Goal: Task Accomplishment & Management: Manage account settings

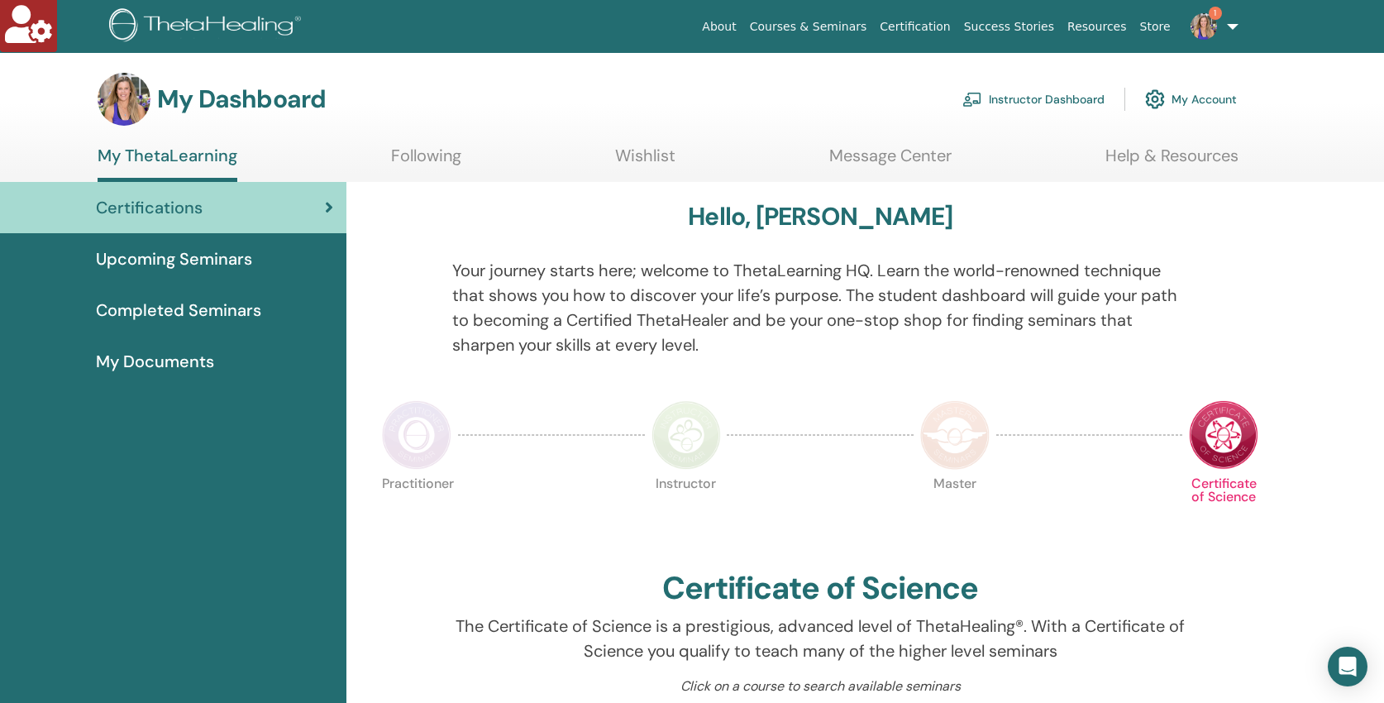
click at [1012, 97] on link "Instructor Dashboard" at bounding box center [1034, 99] width 142 height 36
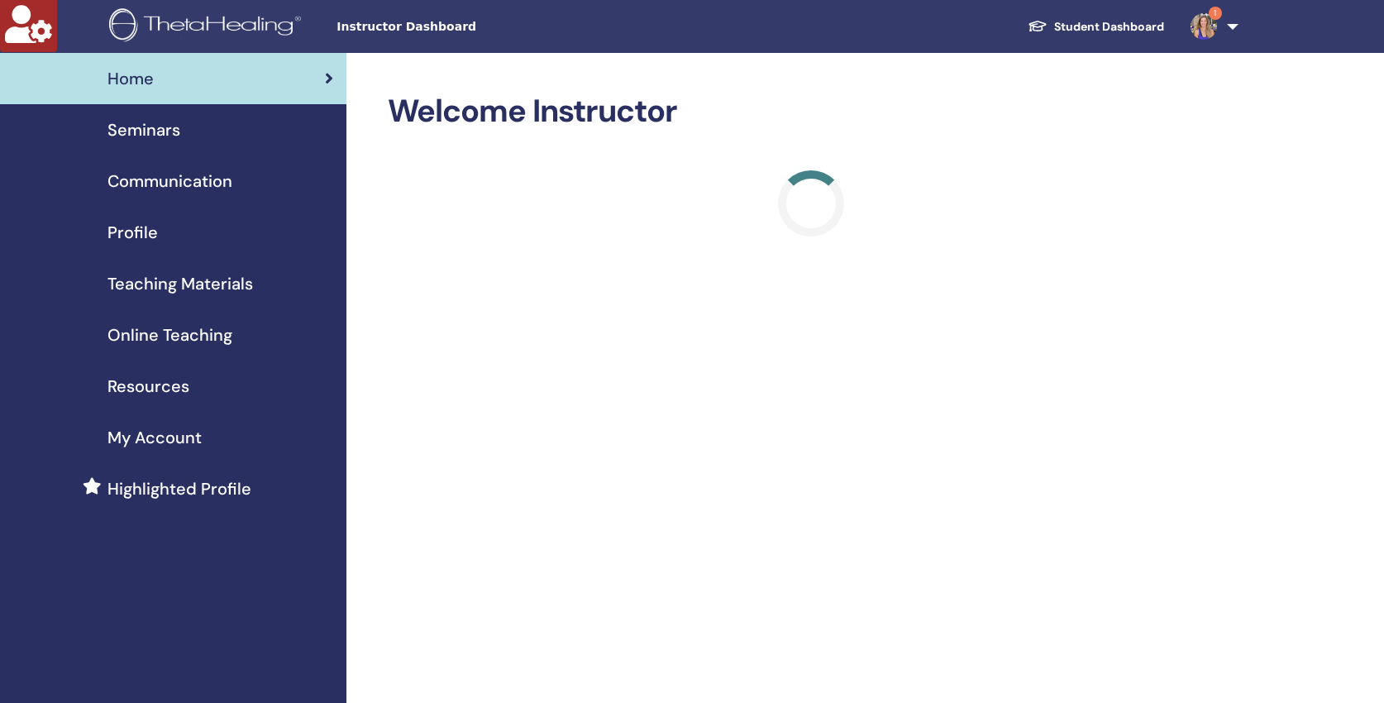
click at [136, 127] on span "Seminars" at bounding box center [144, 129] width 73 height 25
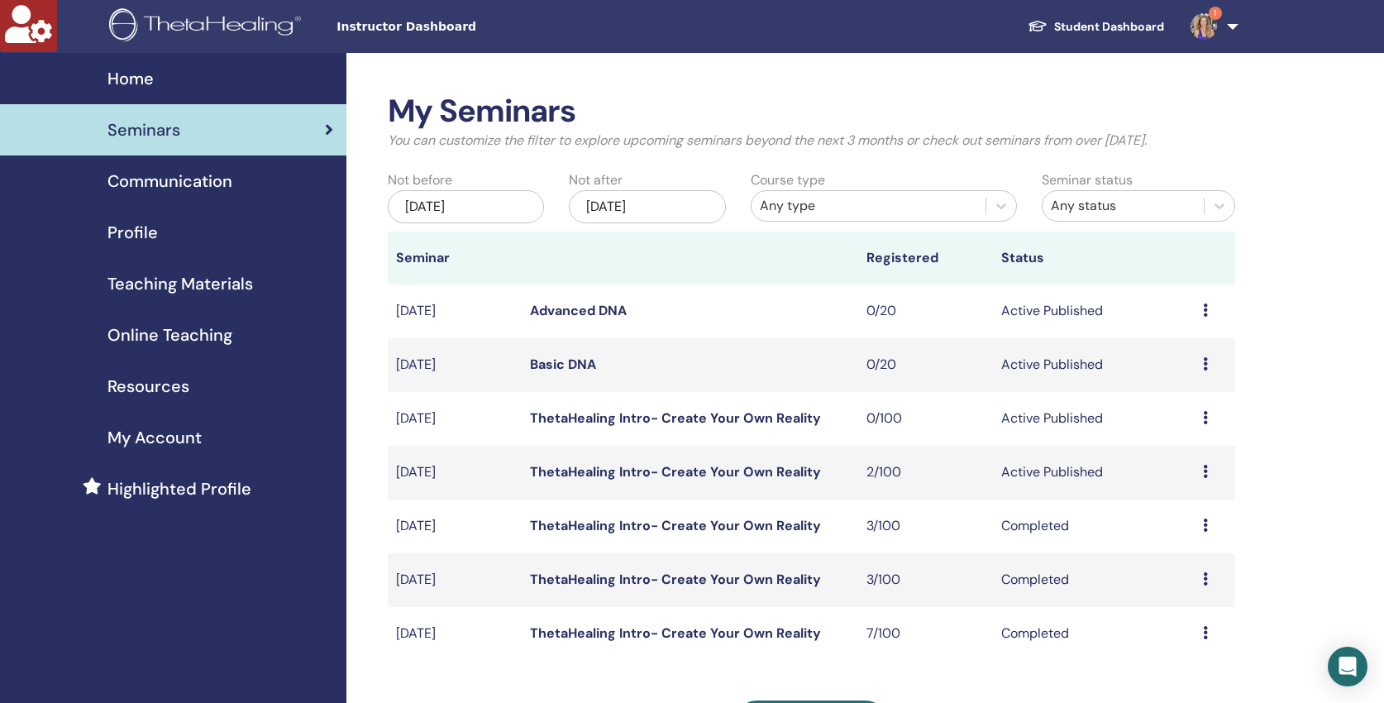
click at [595, 466] on link "ThetaHealing Intro- Create Your Own Reality" at bounding box center [675, 471] width 291 height 17
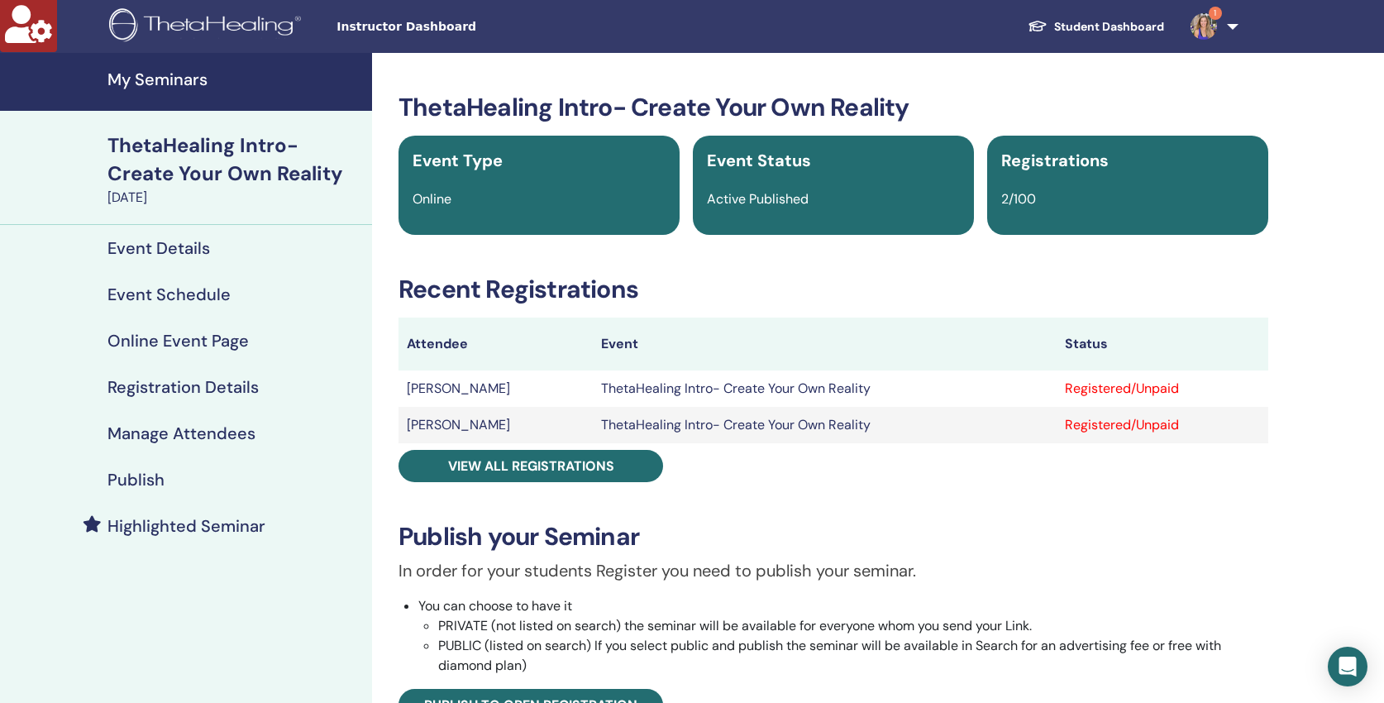
click at [122, 480] on h4 "Publish" at bounding box center [136, 480] width 57 height 20
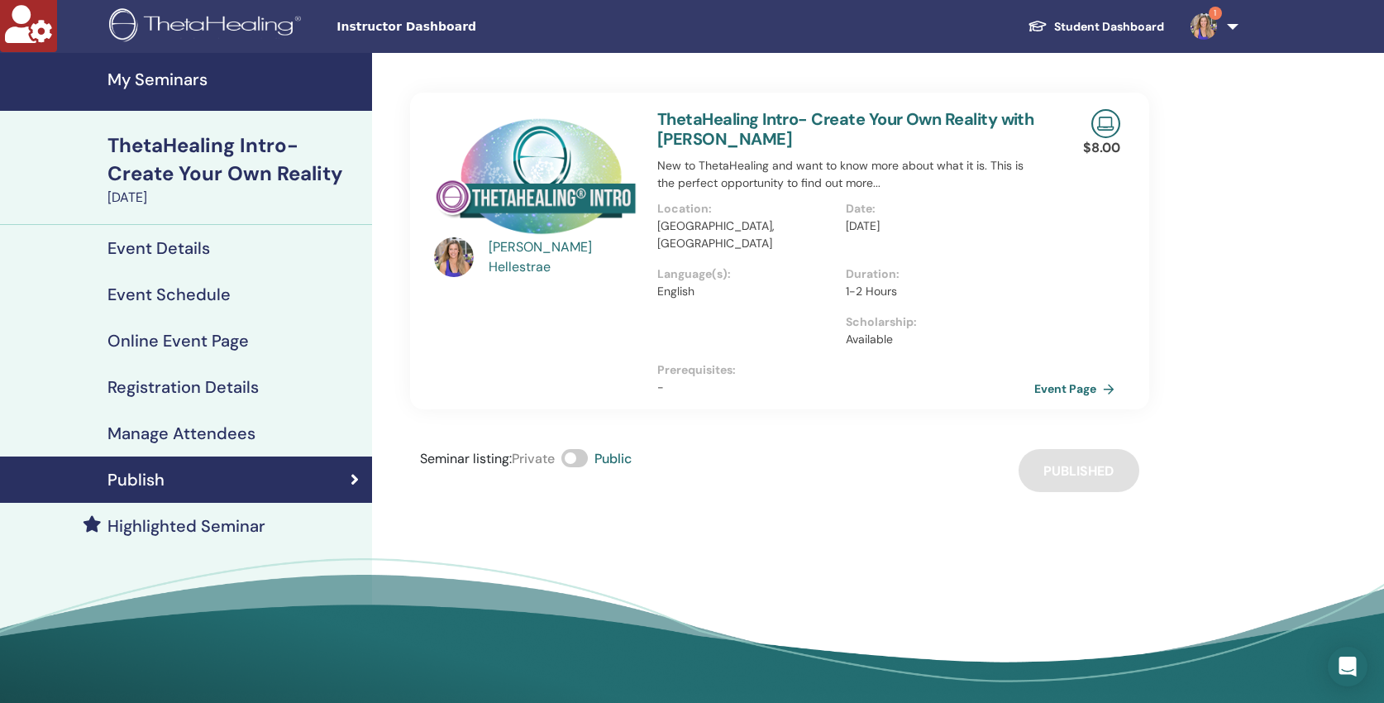
click at [573, 449] on span at bounding box center [574, 458] width 26 height 18
